Goal: Task Accomplishment & Management: Use online tool/utility

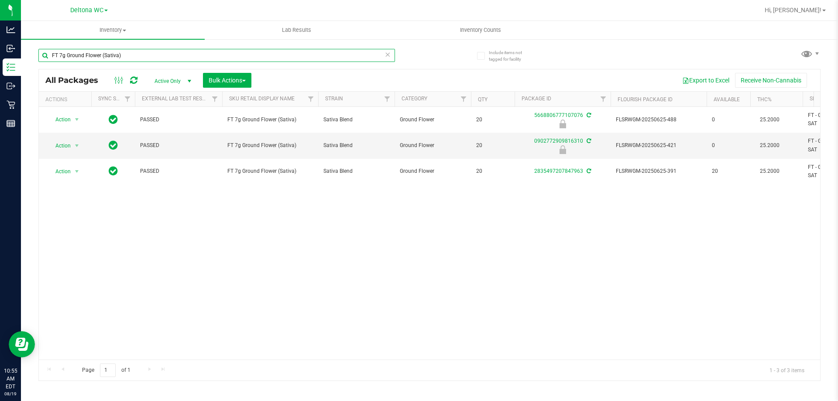
drag, startPoint x: 130, startPoint y: 57, endPoint x: 48, endPoint y: 62, distance: 82.7
click at [48, 62] on div "FT 7g Ground Flower (Sativa)" at bounding box center [216, 59] width 357 height 20
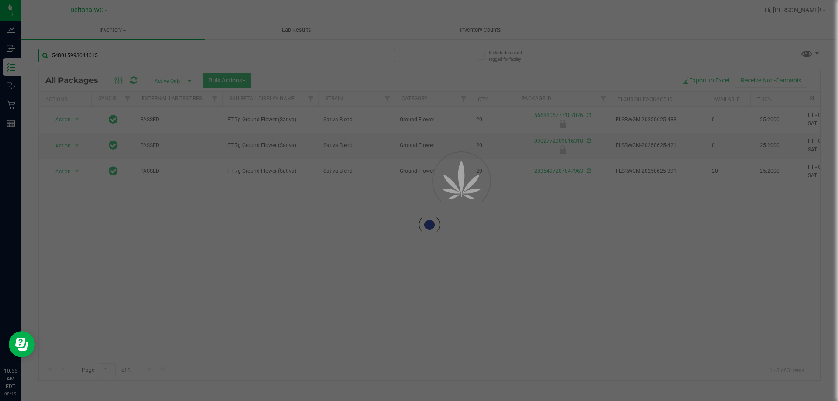
type input "5480159930446153"
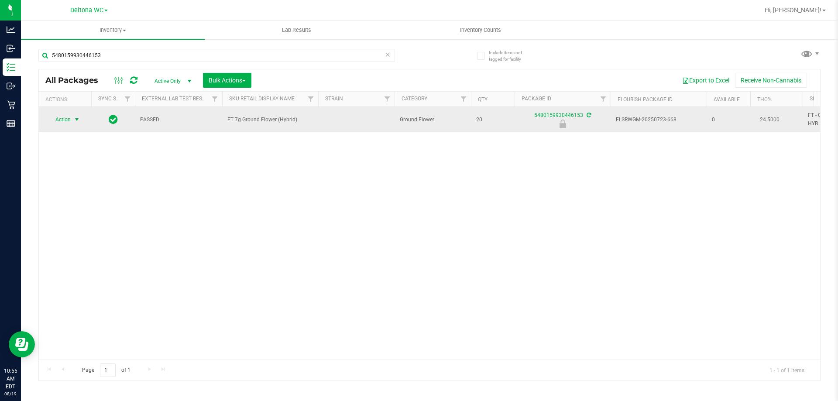
click at [63, 118] on span "Action" at bounding box center [60, 119] width 24 height 12
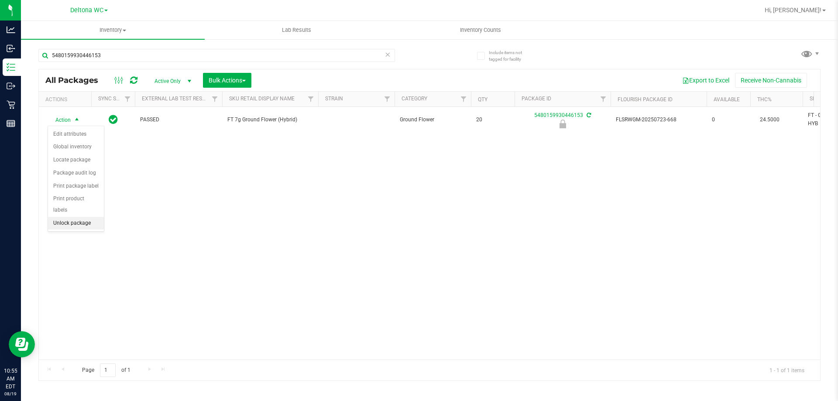
click at [75, 217] on li "Unlock package" at bounding box center [76, 223] width 56 height 13
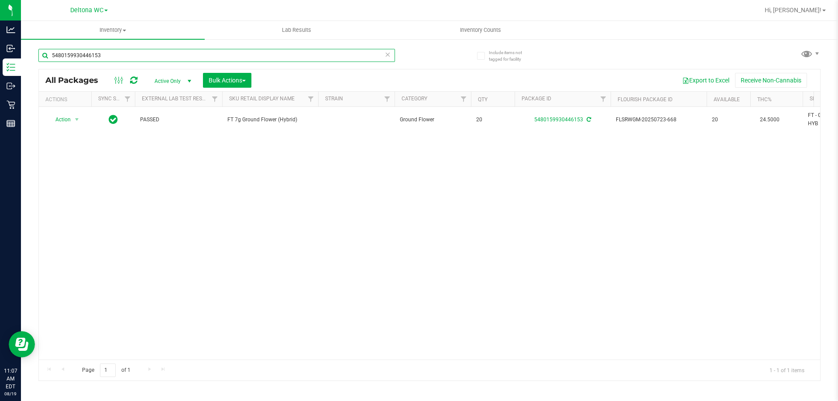
drag, startPoint x: 109, startPoint y: 56, endPoint x: 0, endPoint y: -35, distance: 142.2
click at [0, 0] on html "Analytics Inbound Inventory Outbound Retail Reports 11:07 AM EDT [DATE] 08/19 D…" at bounding box center [419, 200] width 838 height 401
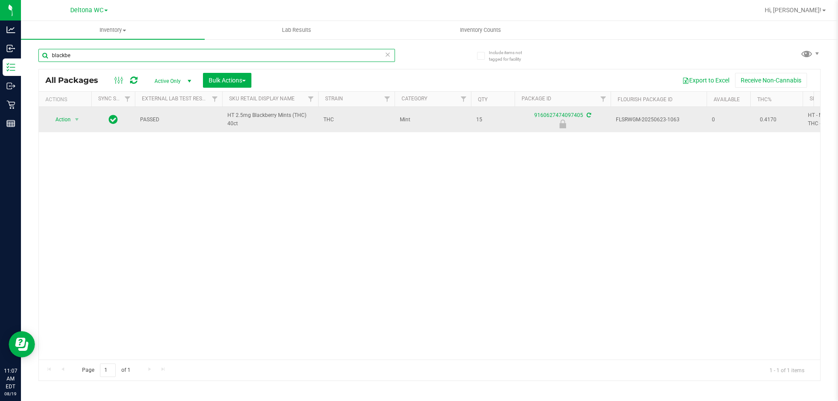
type input "blackbe"
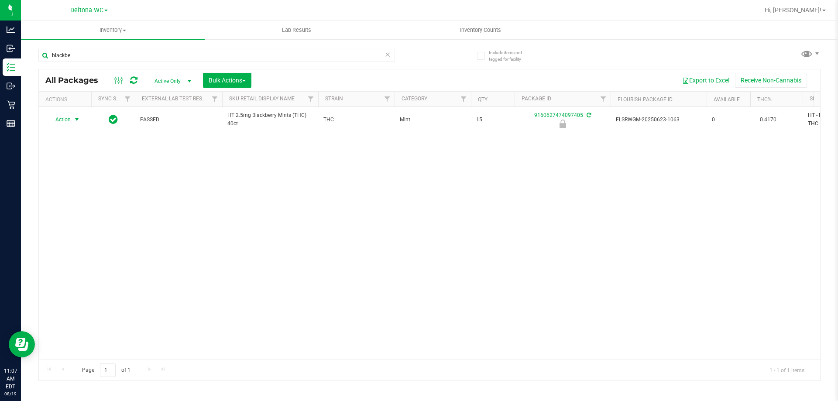
drag, startPoint x: 81, startPoint y: 117, endPoint x: 87, endPoint y: 137, distance: 20.4
click at [81, 118] on span "select" at bounding box center [77, 119] width 11 height 12
click at [97, 217] on li "Unlock package" at bounding box center [76, 223] width 56 height 13
